Goal: Subscribe to service/newsletter: Subscribe to service/newsletter

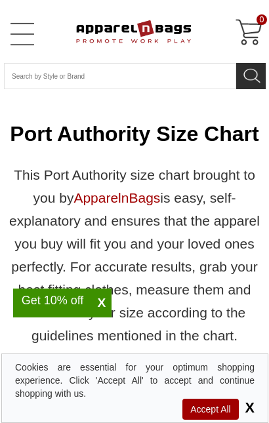
click at [67, 302] on div "Get 10% off" at bounding box center [52, 300] width 79 height 10
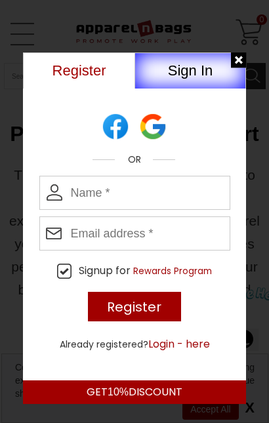
click at [96, 198] on input "Enter Name" at bounding box center [134, 193] width 191 height 34
type input "Doeung@fredhutch.org"
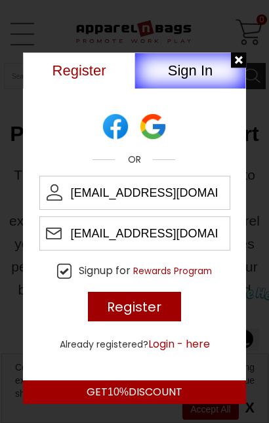
drag, startPoint x: 125, startPoint y: 245, endPoint x: 162, endPoint y: 235, distance: 37.8
click at [127, 244] on input "Doeung@fredhutch.org" at bounding box center [134, 233] width 191 height 34
click at [205, 243] on input "Doeung@fredhutch.org" at bounding box center [134, 233] width 191 height 34
drag, startPoint x: 206, startPoint y: 243, endPoint x: 85, endPoint y: 252, distance: 121.0
click at [39, 239] on input "Doeung@fredhutch.org" at bounding box center [134, 233] width 191 height 34
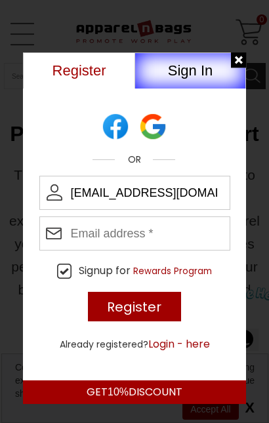
drag, startPoint x: 208, startPoint y: 198, endPoint x: 30, endPoint y: 205, distance: 179.1
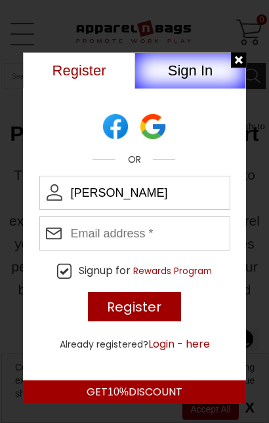
type input "[PERSON_NAME]"
type input "Doeung@fredhutch.org"
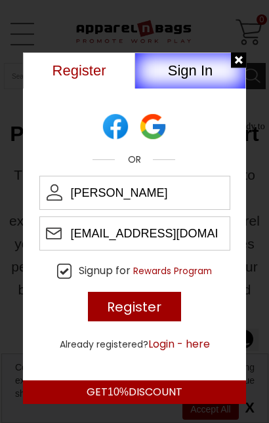
click at [130, 311] on input "Register" at bounding box center [135, 307] width 94 height 30
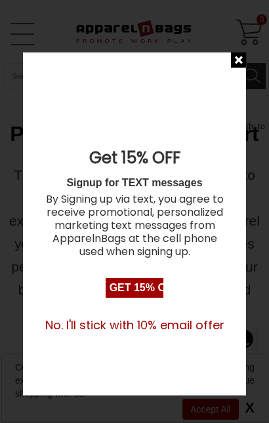
click at [124, 296] on input "Get 15% OFF NOW" at bounding box center [135, 288] width 58 height 20
drag, startPoint x: 240, startPoint y: 59, endPoint x: 245, endPoint y: 68, distance: 10.3
click at [239, 59] on div at bounding box center [239, 60] width 16 height 16
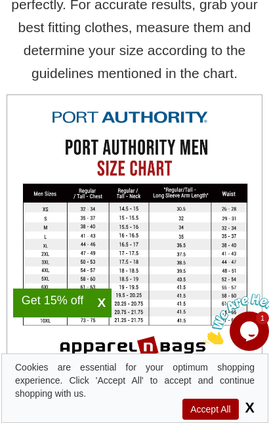
scroll to position [359, 0]
